Goal: Transaction & Acquisition: Purchase product/service

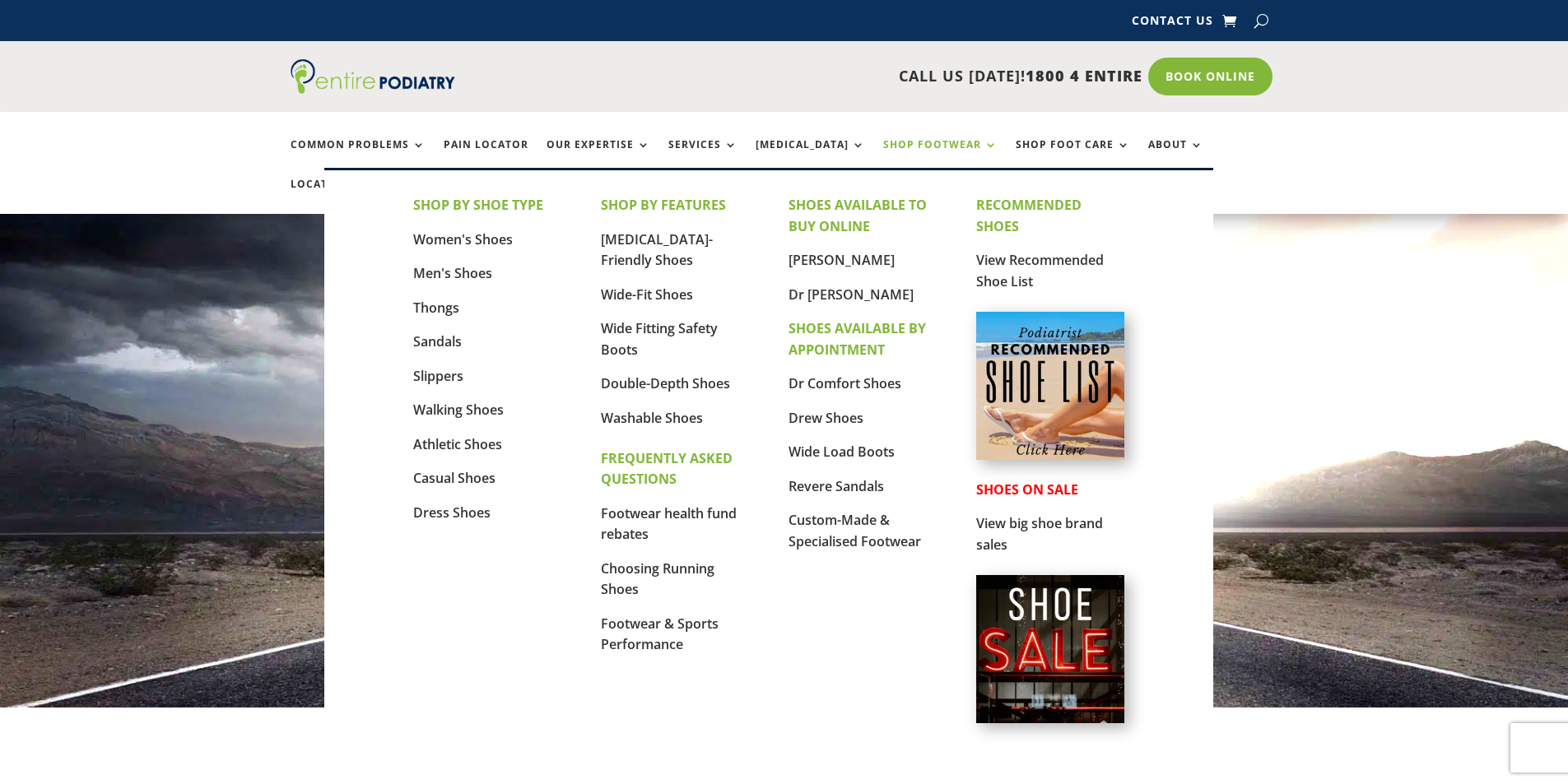
click at [945, 147] on link "Shop Footwear" at bounding box center [940, 156] width 115 height 36
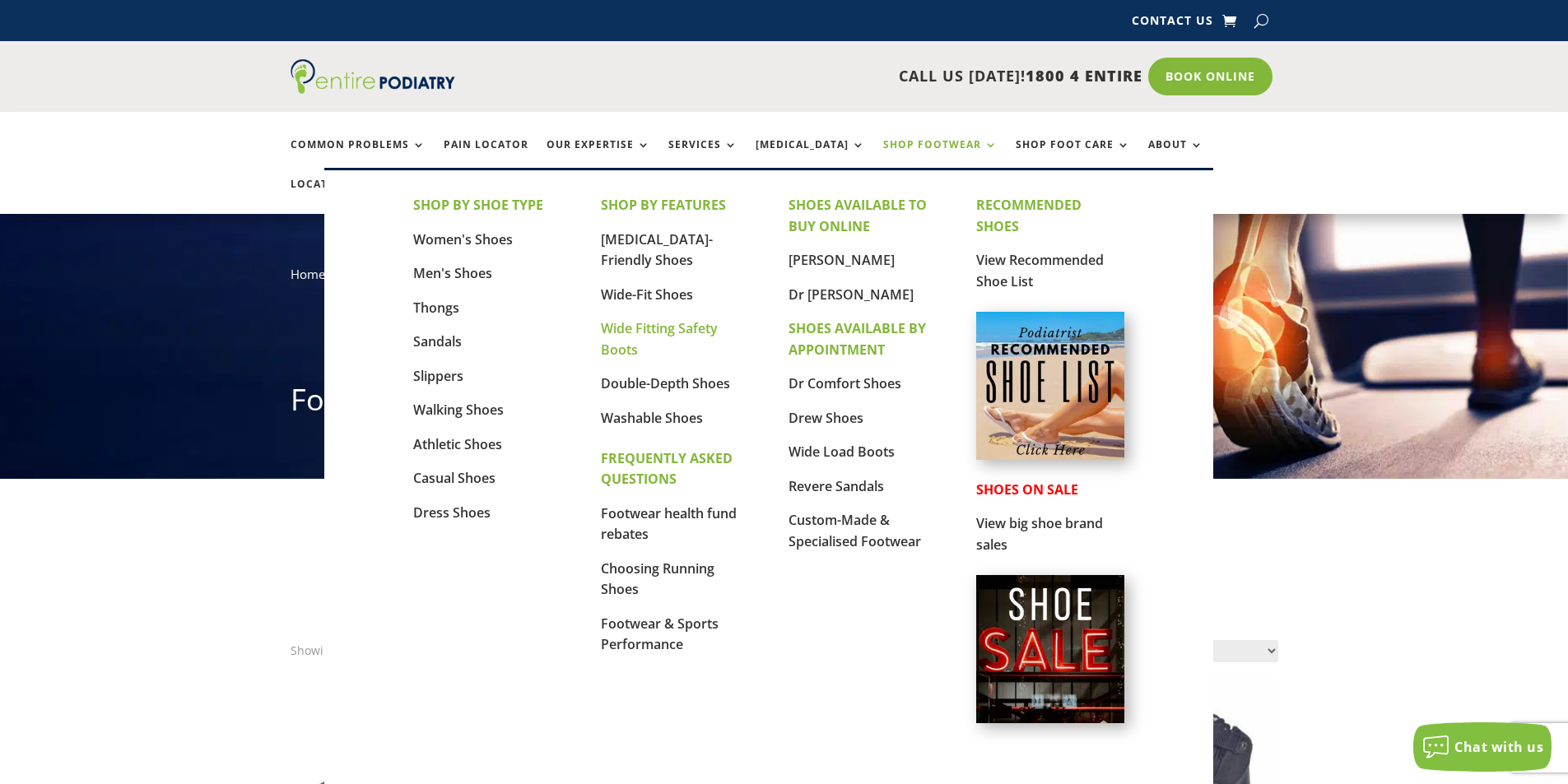
click at [677, 329] on link "Wide Fitting Safety Boots" at bounding box center [659, 339] width 117 height 40
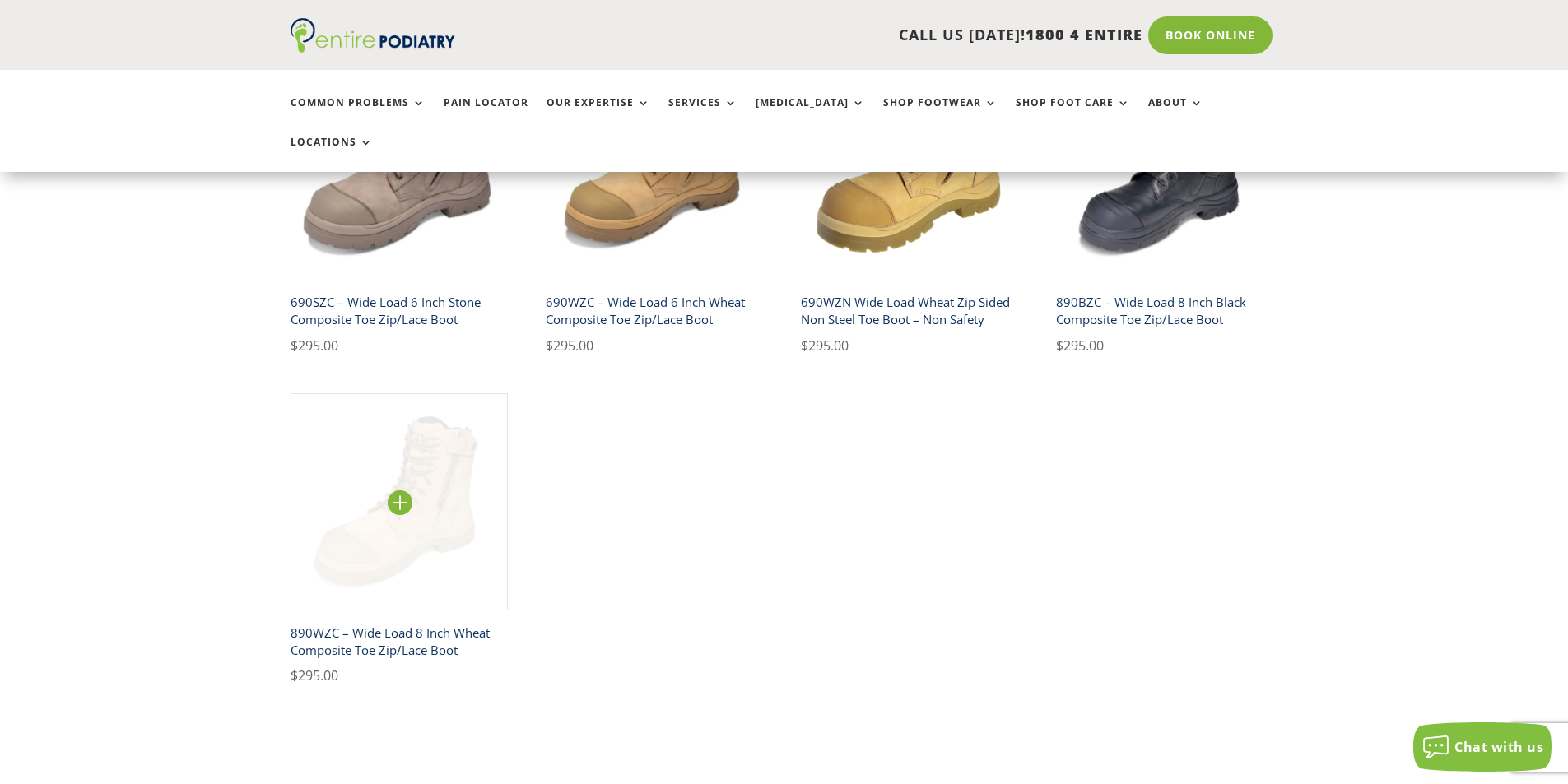
scroll to position [855, 0]
click at [430, 451] on img at bounding box center [399, 501] width 218 height 218
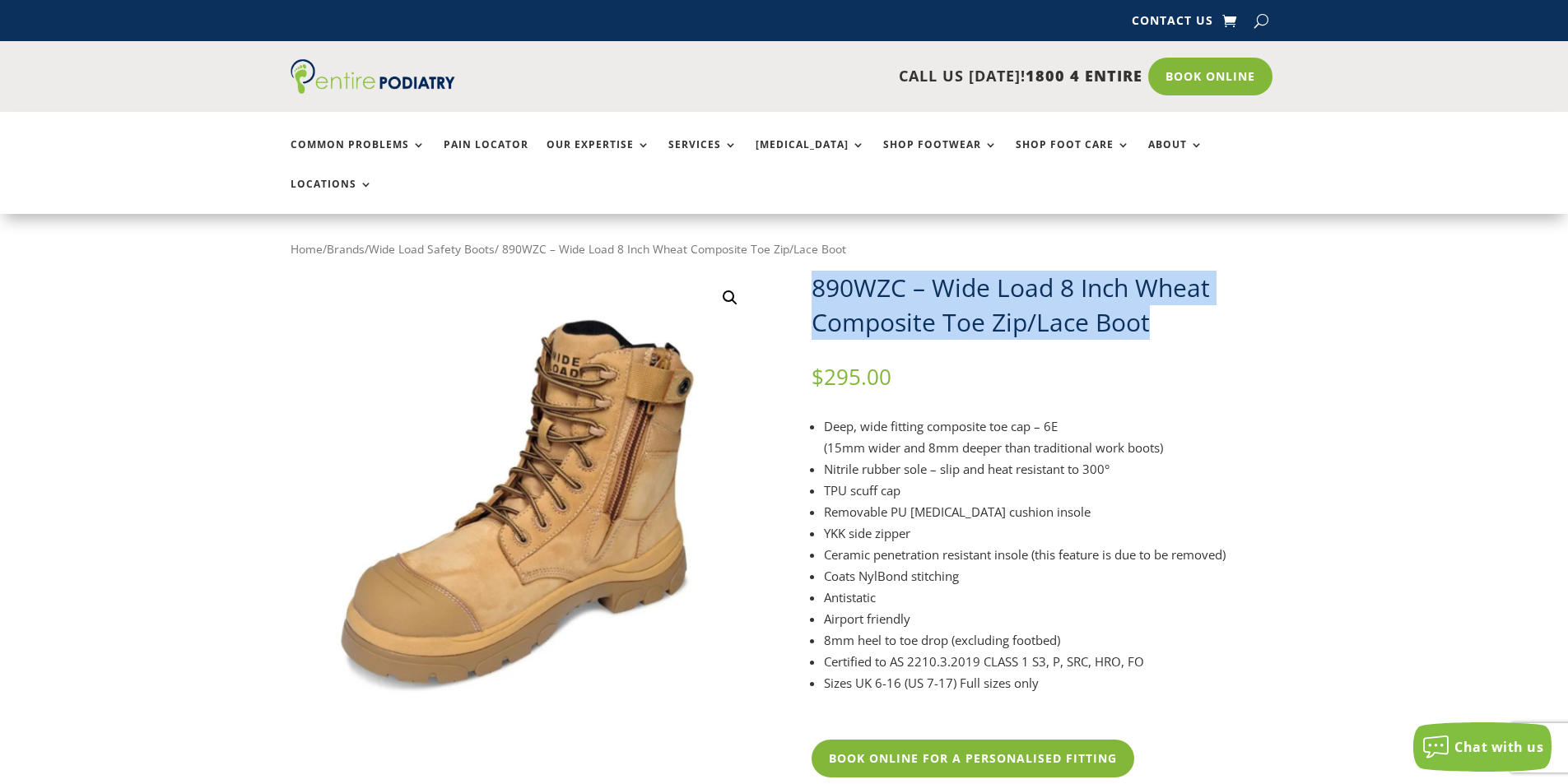
drag, startPoint x: 815, startPoint y: 251, endPoint x: 1171, endPoint y: 284, distance: 357.5
click at [1171, 284] on h1 "890WZC – Wide Load 8 Inch Wheat Composite Toe Zip/Lace Boot" at bounding box center [1044, 305] width 466 height 69
copy h1 "890WZC – Wide Load 8 Inch Wheat Composite Toe Zip/Lace Boot"
